Goal: Task Accomplishment & Management: Use online tool/utility

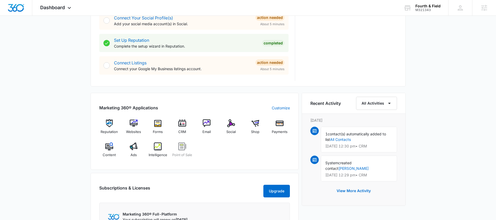
scroll to position [252, 0]
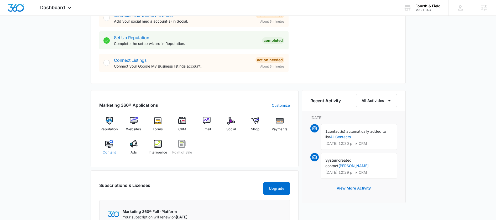
click at [105, 146] on img at bounding box center [109, 144] width 8 height 8
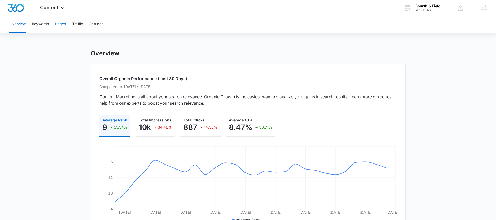
click at [60, 26] on button "Pages" at bounding box center [60, 24] width 11 height 17
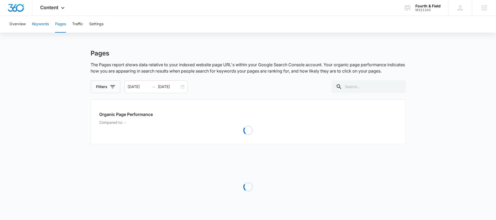
click at [44, 27] on button "Keywords" at bounding box center [40, 24] width 17 height 17
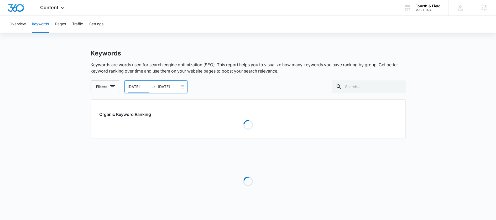
click at [138, 84] on input "[DATE]" at bounding box center [139, 87] width 22 height 6
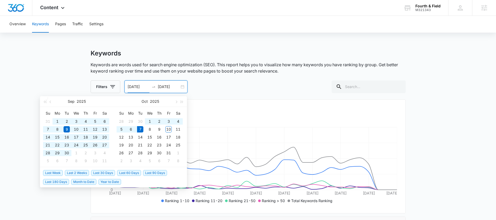
click at [113, 181] on span "Year to Date" at bounding box center [109, 182] width 23 height 6
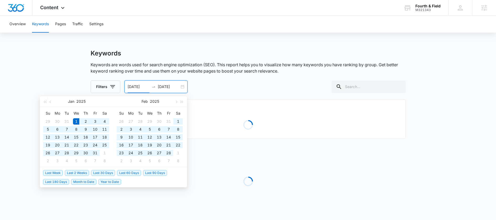
type input "[DATE]"
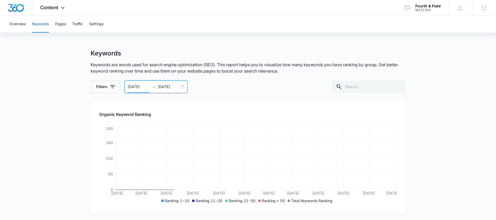
click at [45, 124] on main "Keywords Keywords are words used for search engine optimization (SEO). This rep…" at bounding box center [248, 175] width 496 height 252
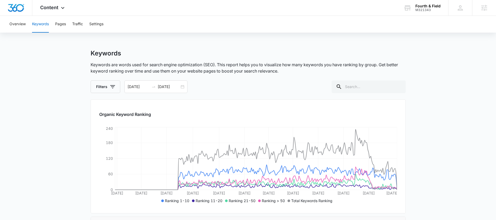
click at [101, 81] on button "Filters" at bounding box center [106, 86] width 30 height 13
click at [98, 126] on icon at bounding box center [100, 127] width 5 height 5
click at [97, 127] on input "1-10" at bounding box center [97, 127] width 0 height 0
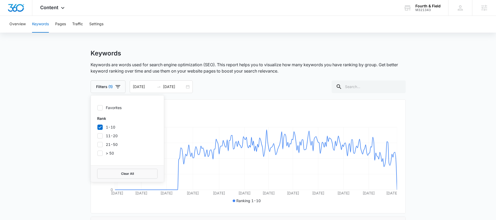
click at [100, 127] on icon at bounding box center [100, 127] width 5 height 5
click at [97, 127] on input "1-10" at bounding box center [97, 127] width 0 height 0
checkbox input "false"
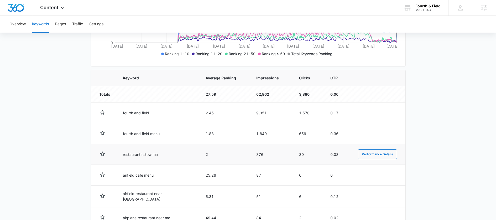
scroll to position [147, 0]
click at [52, 102] on main "Keywords Keywords are words used for search engine optimization (SEO). This rep…" at bounding box center [248, 125] width 496 height 444
